Goal: Information Seeking & Learning: Learn about a topic

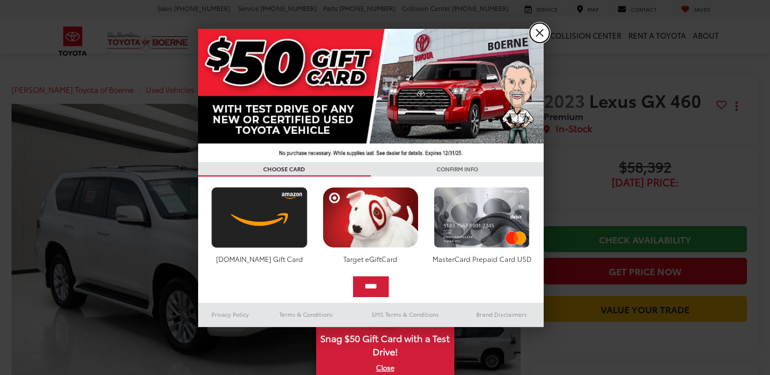
click at [537, 32] on link "X" at bounding box center [540, 33] width 20 height 20
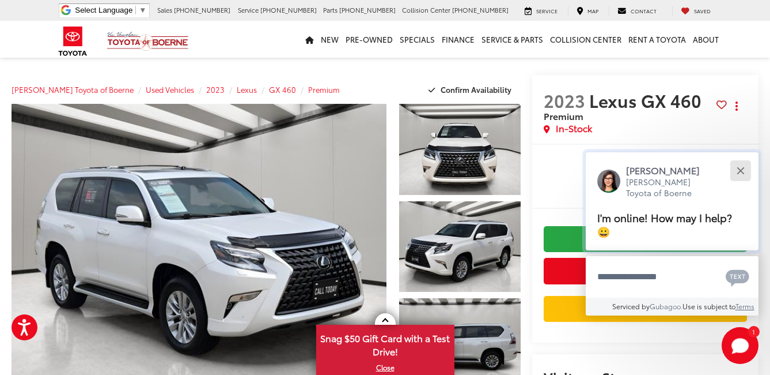
click at [741, 167] on button "Close" at bounding box center [740, 170] width 25 height 25
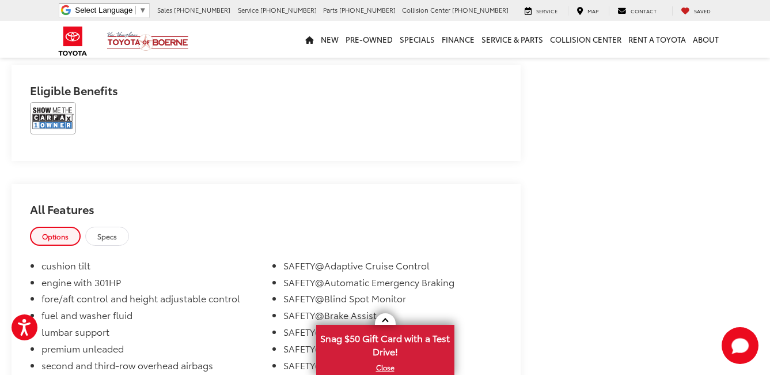
scroll to position [691, 0]
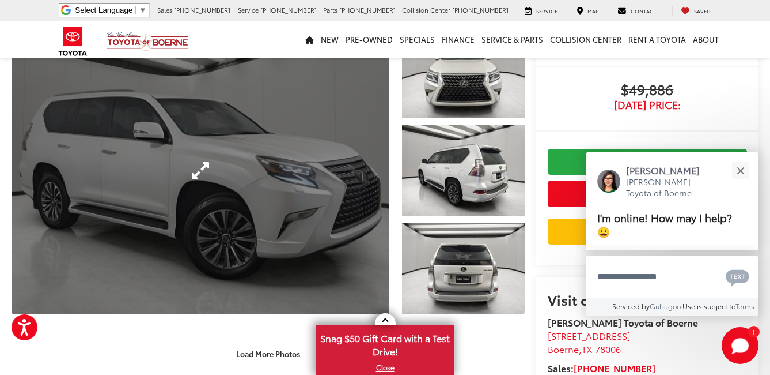
scroll to position [115, 0]
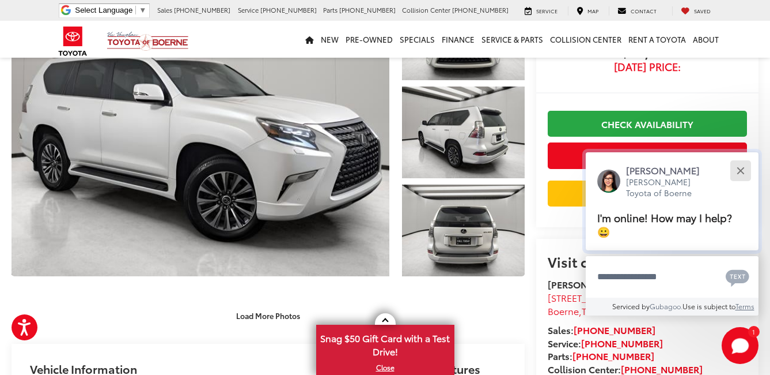
click at [739, 169] on div "Close" at bounding box center [740, 170] width 7 height 7
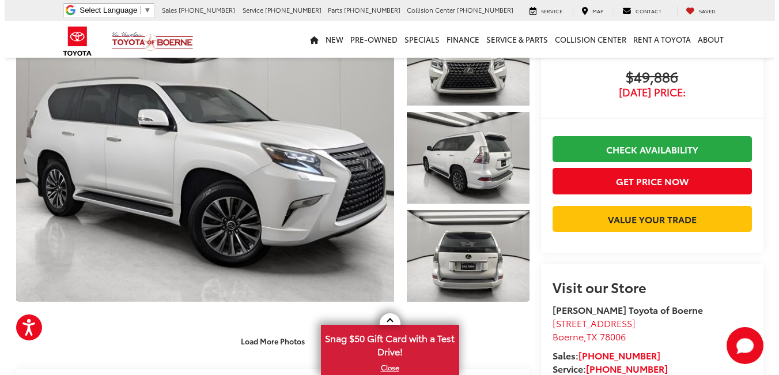
scroll to position [0, 0]
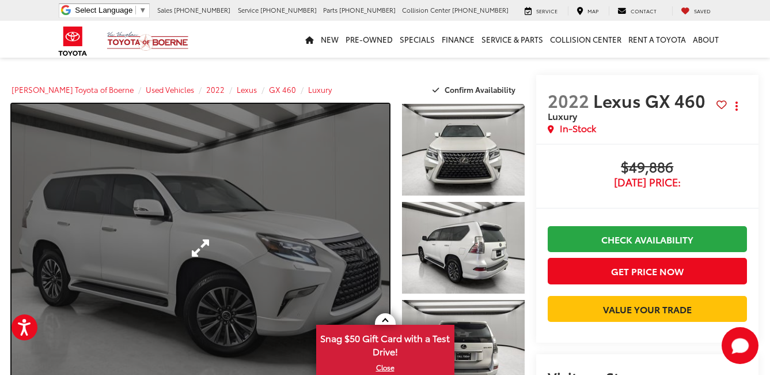
click at [258, 183] on link "Expand Photo 0" at bounding box center [201, 248] width 378 height 288
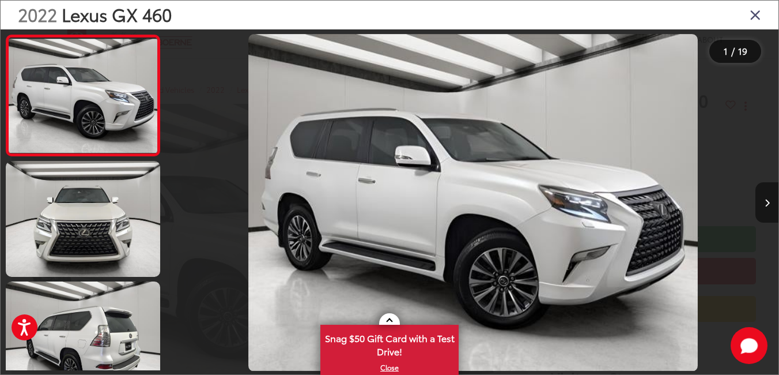
click at [768, 199] on icon "Next image" at bounding box center [767, 203] width 5 height 8
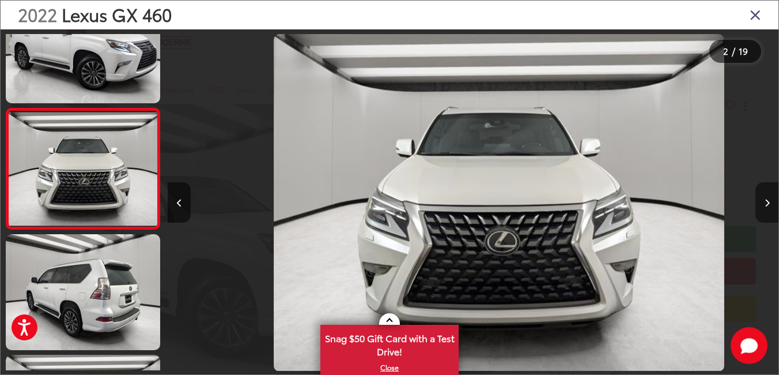
scroll to position [0, 611]
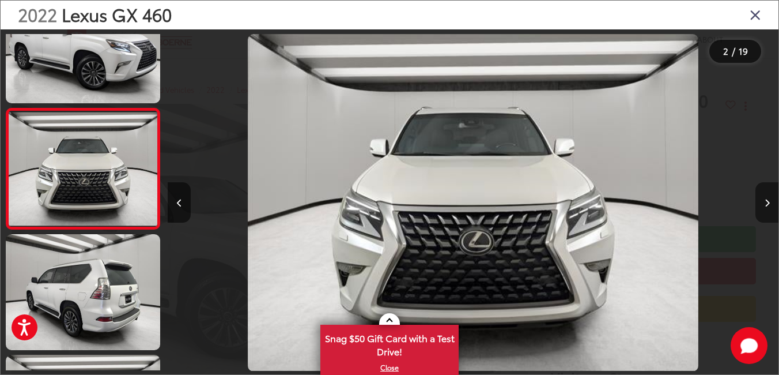
click at [768, 199] on icon "Next image" at bounding box center [767, 203] width 5 height 8
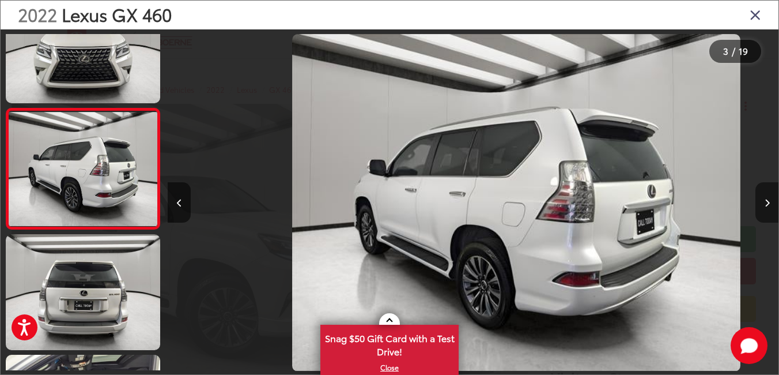
scroll to position [0, 1222]
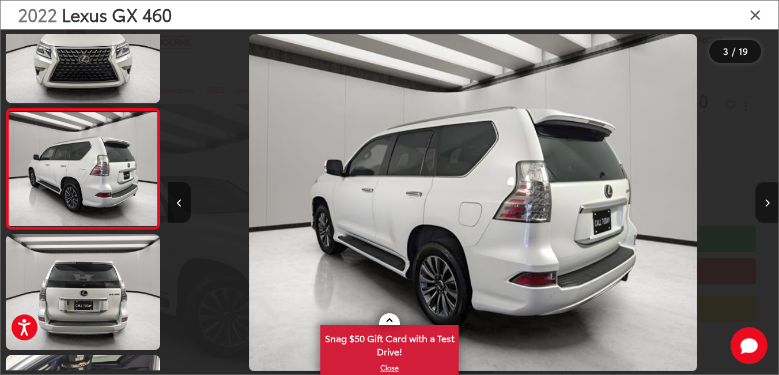
click at [768, 199] on icon "Next image" at bounding box center [767, 203] width 5 height 8
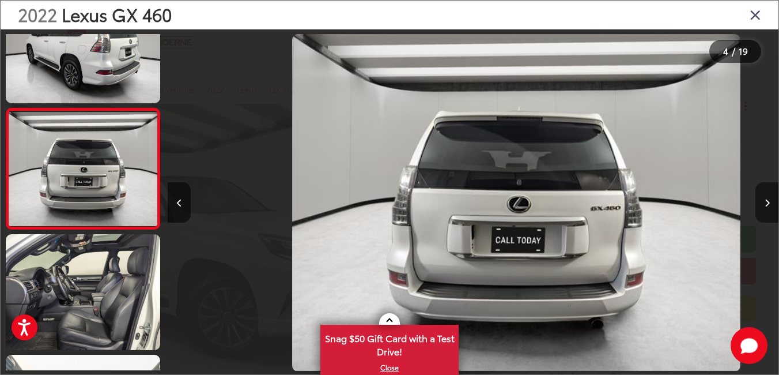
scroll to position [0, 1832]
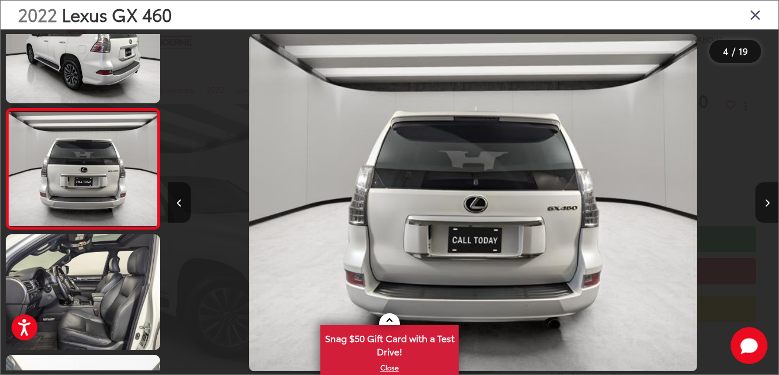
click at [768, 202] on icon "Next image" at bounding box center [767, 203] width 5 height 8
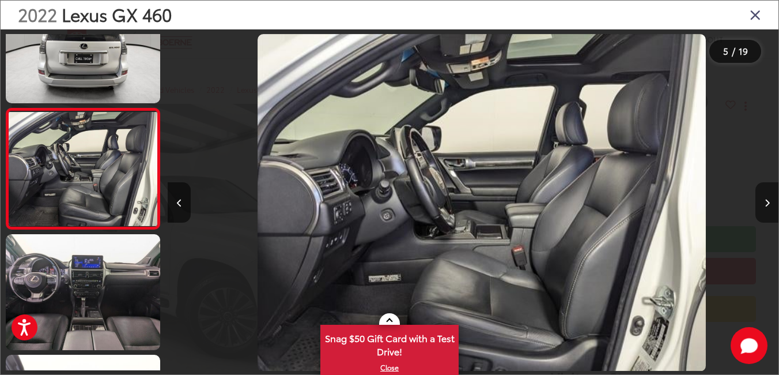
scroll to position [0, 2443]
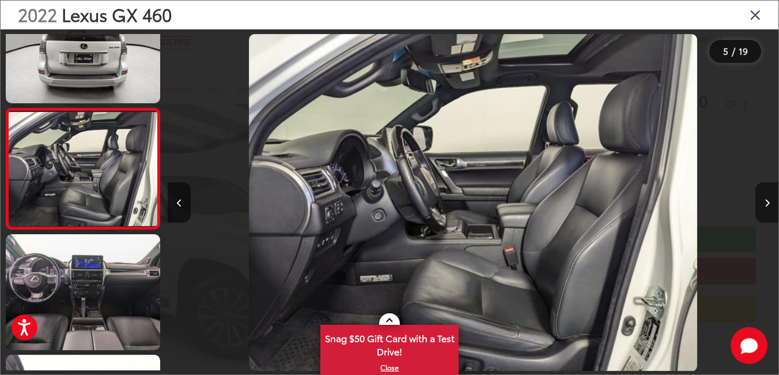
click at [769, 202] on icon "Next image" at bounding box center [767, 203] width 5 height 8
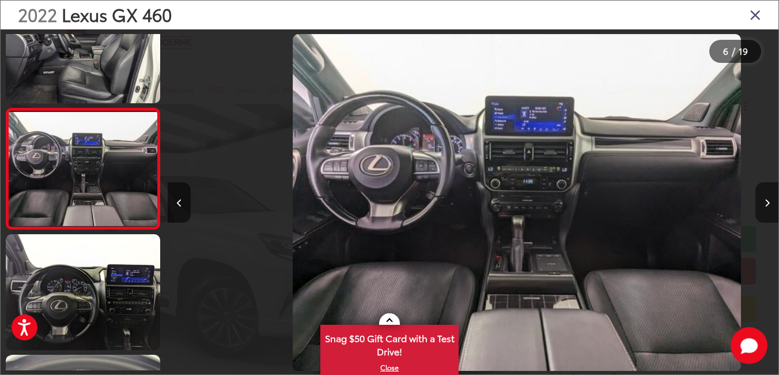
scroll to position [0, 3054]
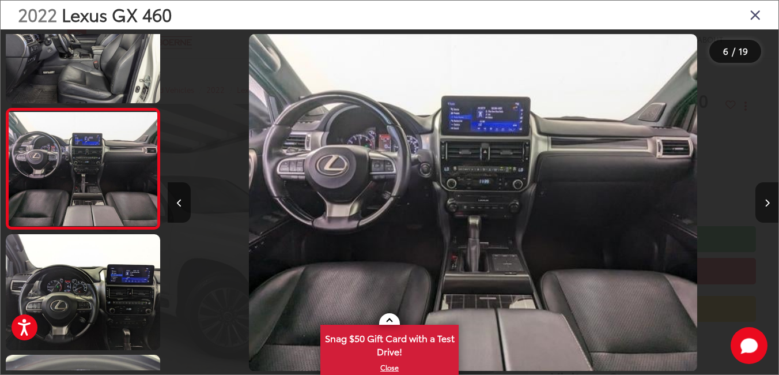
click at [766, 202] on icon "Next image" at bounding box center [767, 203] width 5 height 8
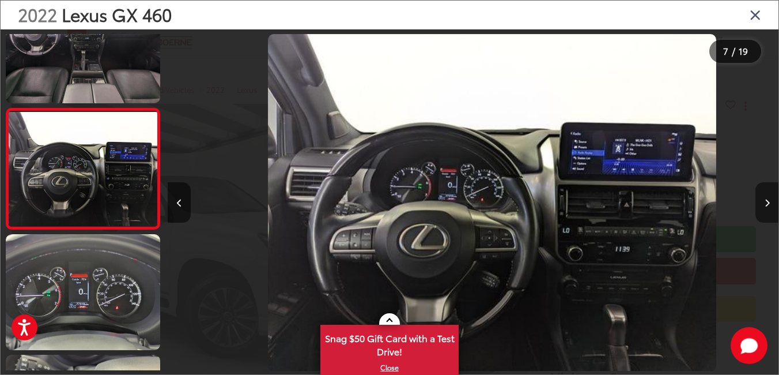
scroll to position [0, 3665]
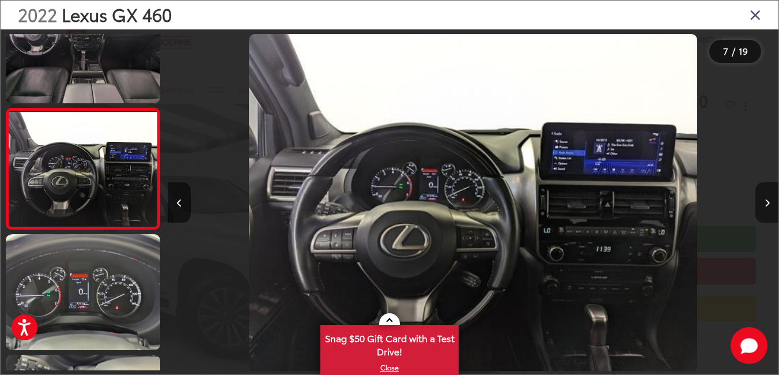
click at [766, 202] on icon "Next image" at bounding box center [767, 203] width 5 height 8
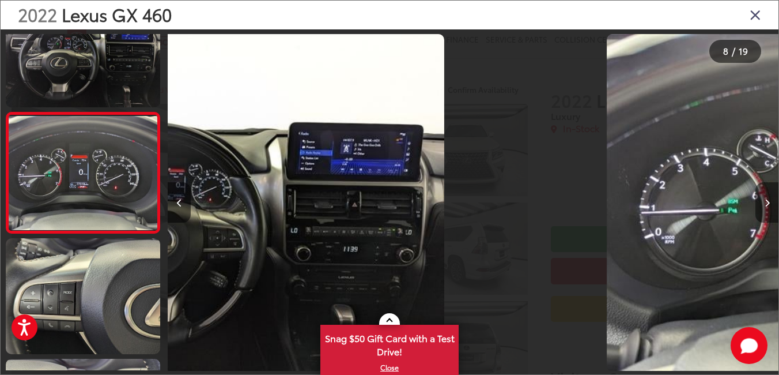
scroll to position [0, 0]
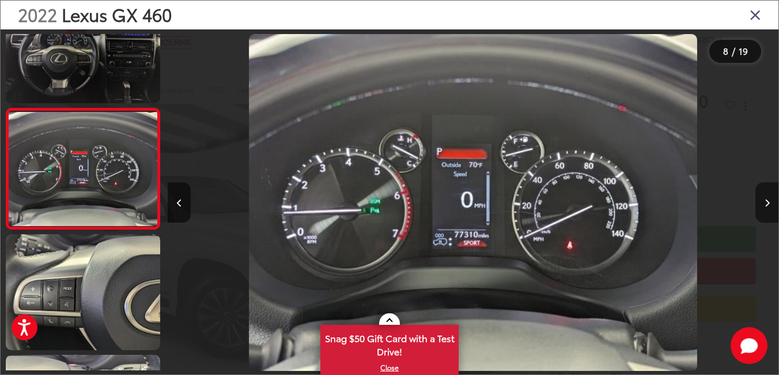
click at [768, 203] on icon "Next image" at bounding box center [767, 203] width 5 height 8
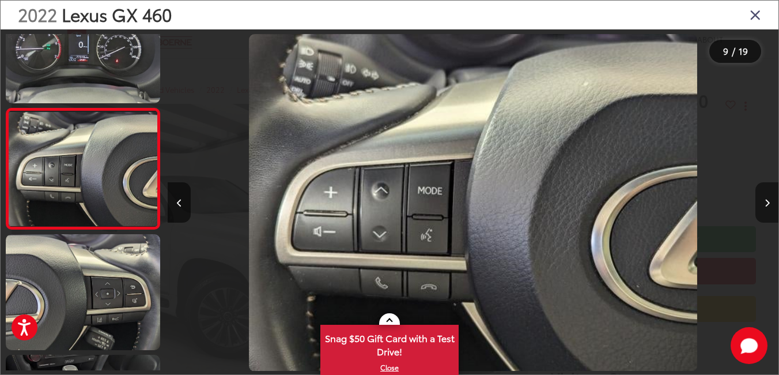
click at [768, 203] on icon "Next image" at bounding box center [767, 203] width 5 height 8
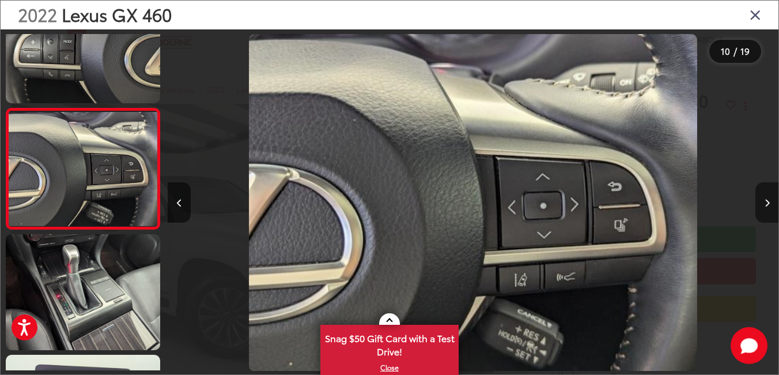
click at [768, 203] on icon "Next image" at bounding box center [767, 203] width 5 height 8
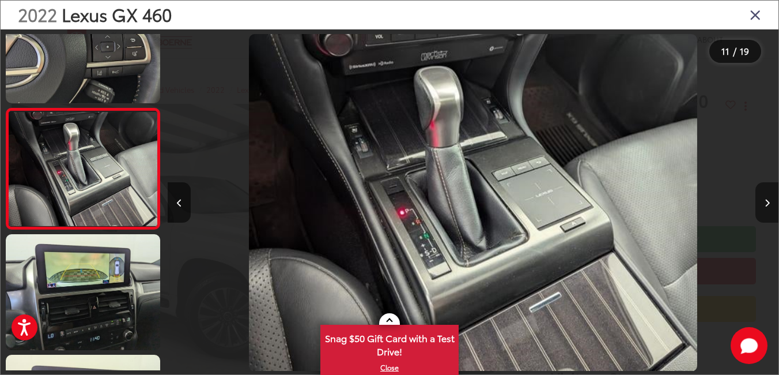
click at [768, 199] on icon "Next image" at bounding box center [767, 203] width 5 height 8
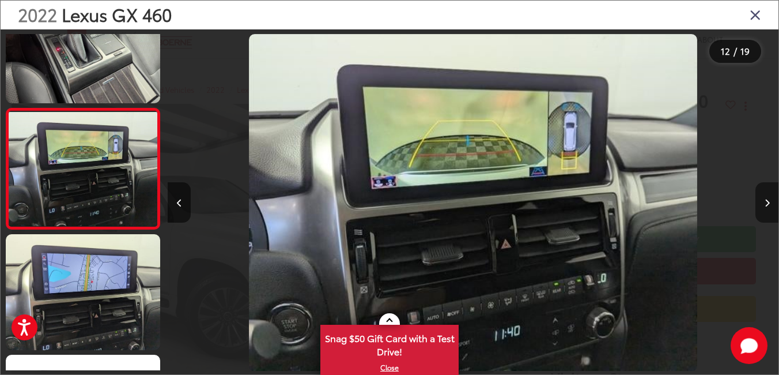
click at [765, 203] on icon "Next image" at bounding box center [767, 203] width 5 height 8
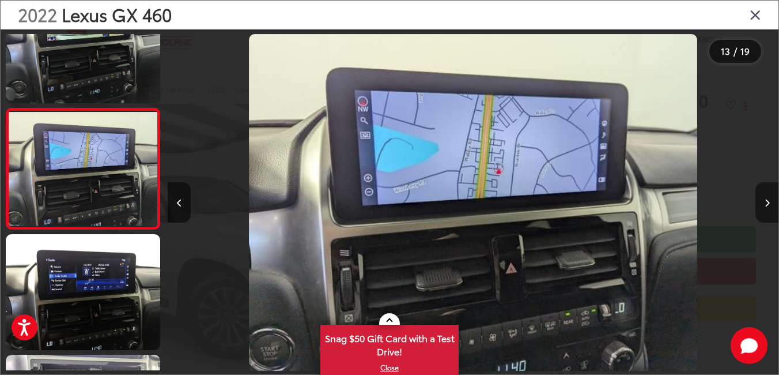
click at [765, 203] on icon "Next image" at bounding box center [767, 203] width 5 height 8
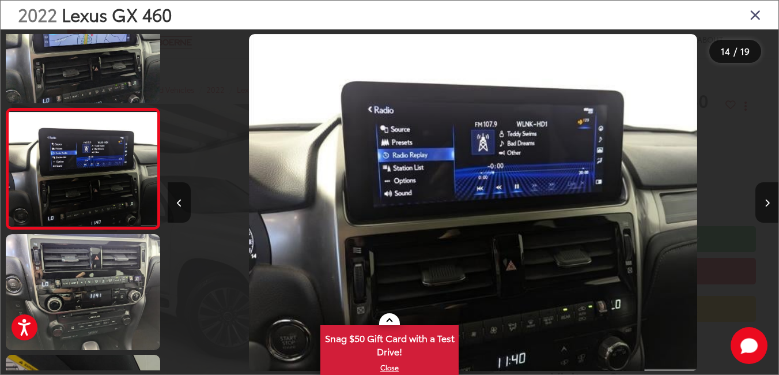
click at [757, 12] on icon "Close gallery" at bounding box center [756, 14] width 12 height 15
click at [757, 12] on div "Vic Vaughan Toyota of Boerne Select Language ​ ▼ Sales 726-222-1164 Service 726…" at bounding box center [389, 10] width 779 height 21
